Goal: Task Accomplishment & Management: Manage account settings

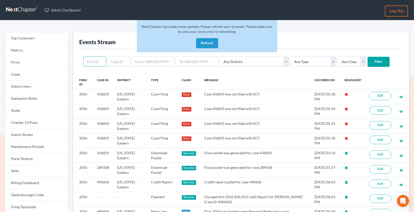
click at [90, 62] on input "text" at bounding box center [94, 61] width 23 height 10
paste input "1674"
type input "1674"
click at [368, 57] on input "Filter" at bounding box center [379, 62] width 22 height 10
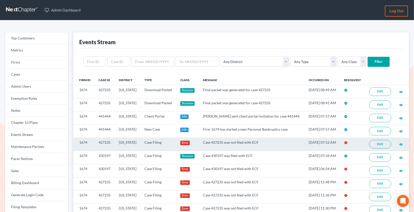
click at [379, 144] on link "Edit" at bounding box center [380, 144] width 22 height 9
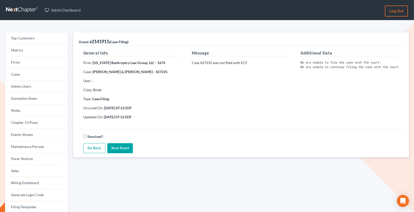
click at [147, 72] on strong "Ray Medina & Silvia Medina - 427235" at bounding box center [130, 71] width 75 height 4
copy strong "427235"
click at [158, 62] on strong "Colorado Bankruptcy Law Group, LLC - 1674" at bounding box center [129, 62] width 73 height 4
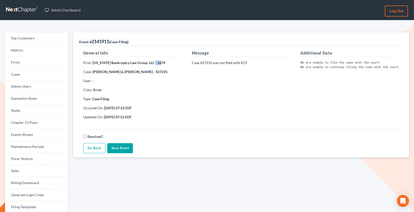
copy strong "1674"
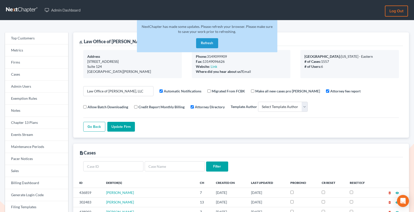
select select
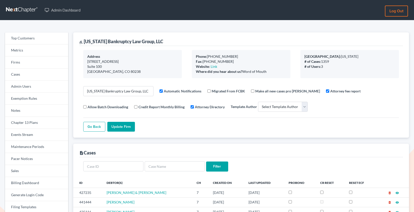
select select
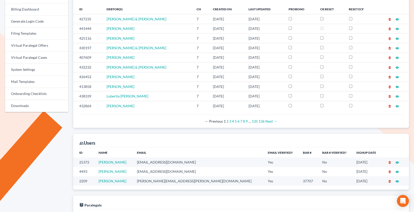
scroll to position [129, 0]
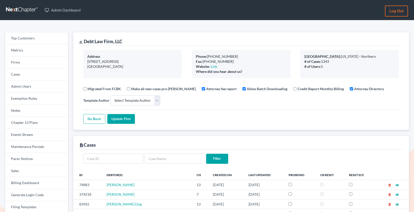
select select
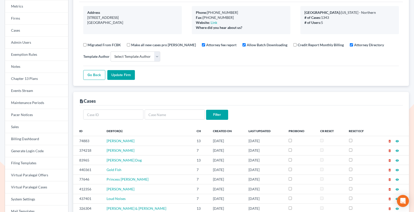
scroll to position [46, 0]
